Goal: Transaction & Acquisition: Purchase product/service

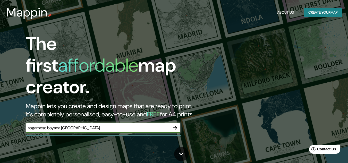
type input "sogamoso boyaca [GEOGRAPHIC_DATA]"
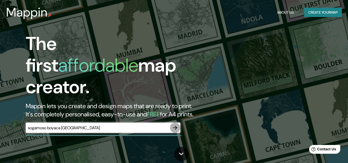
click at [174, 125] on icon "button" at bounding box center [175, 128] width 6 height 6
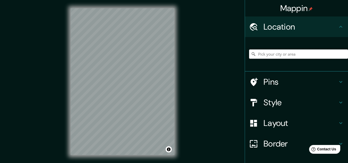
click at [278, 52] on input "Pick your city or area" at bounding box center [298, 53] width 99 height 9
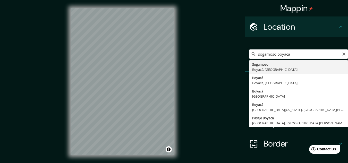
type input "Sogamoso, Boyacá, [GEOGRAPHIC_DATA]"
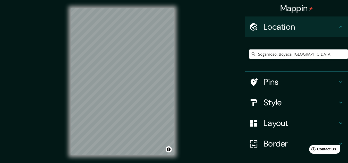
click at [284, 101] on h4 "Style" at bounding box center [300, 102] width 74 height 10
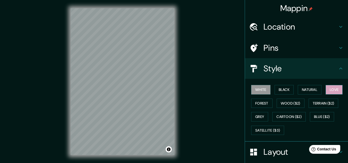
drag, startPoint x: 335, startPoint y: 88, endPoint x: 331, endPoint y: 88, distance: 4.6
click at [335, 87] on button "Love" at bounding box center [333, 90] width 17 height 10
click at [312, 90] on button "Natural" at bounding box center [309, 90] width 24 height 10
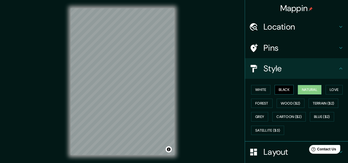
click at [287, 90] on button "Black" at bounding box center [283, 90] width 19 height 10
